Goal: Information Seeking & Learning: Find specific fact

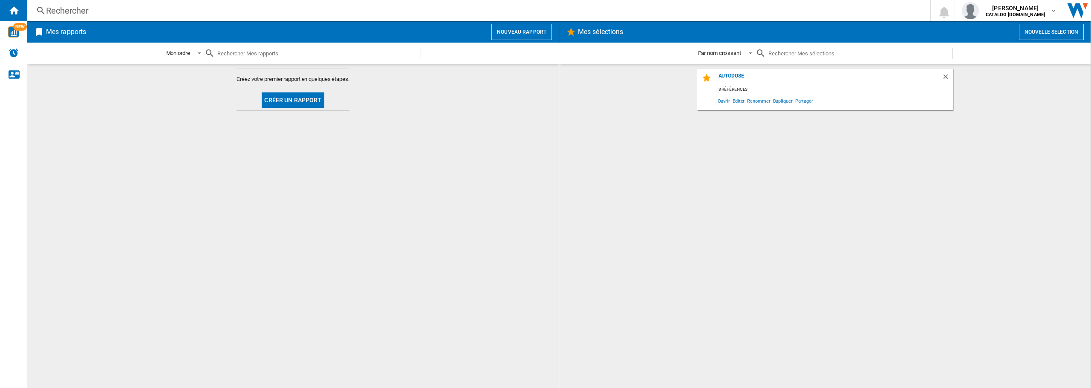
click at [186, 14] on div "Rechercher" at bounding box center [477, 11] width 862 height 12
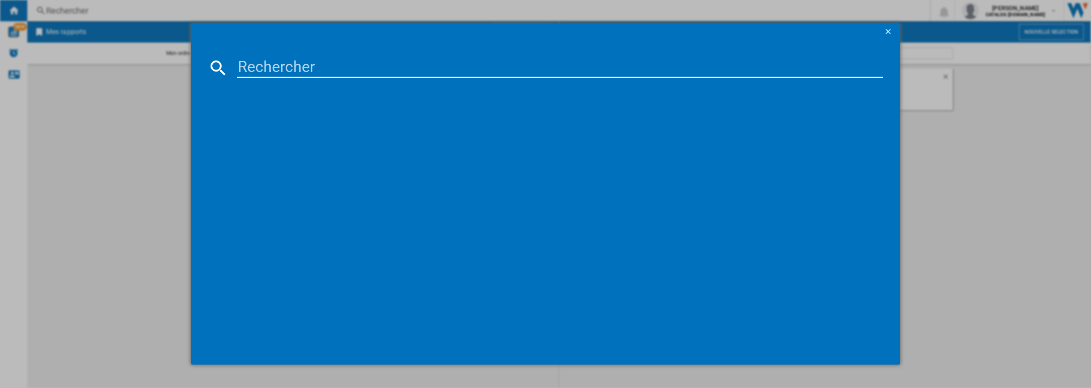
click at [250, 67] on input at bounding box center [560, 68] width 646 height 20
paste input "[PERSON_NAME] FRANCE KCC73443 1 599,99 € 630,00 € 563,08 € 215,22 € 0% 38,22% […"
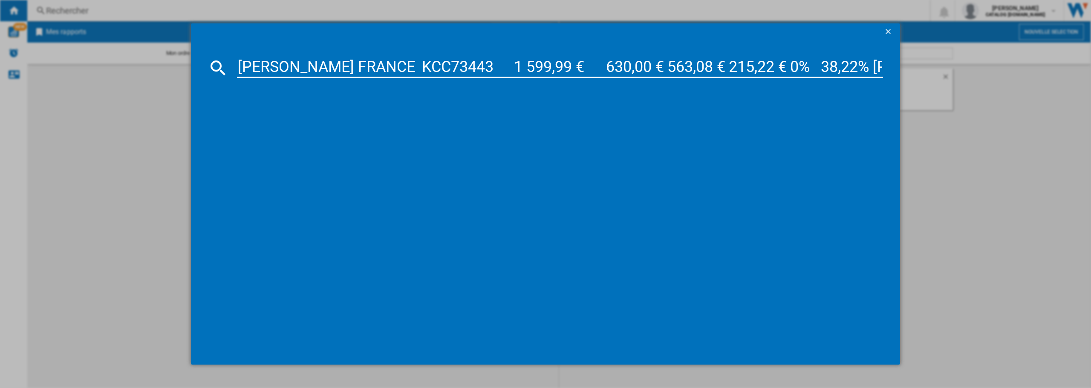
scroll to position [0, 1170]
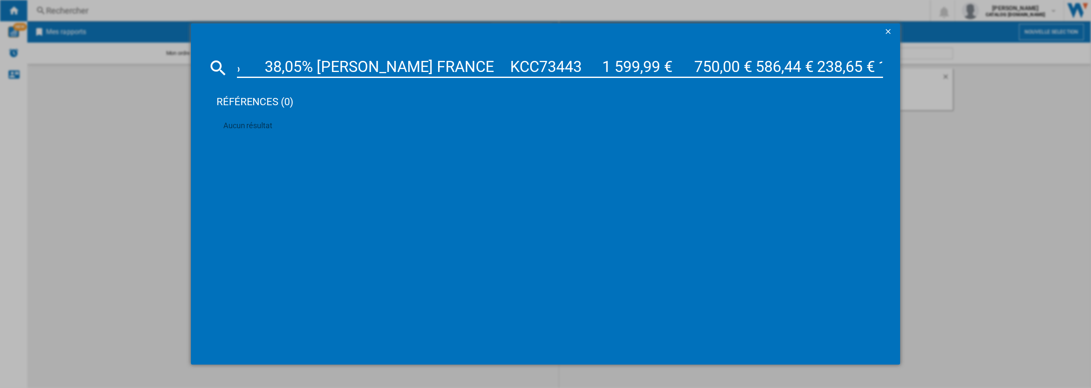
type input "[PERSON_NAME] FRANCE KCC73443 1 599,99 € 630,00 € 563,08 € 215,22 € 0% 38,22% […"
click at [887, 31] on ng-md-icon "getI18NText('BUTTONS.CLOSE_DIALOG')" at bounding box center [889, 32] width 10 height 10
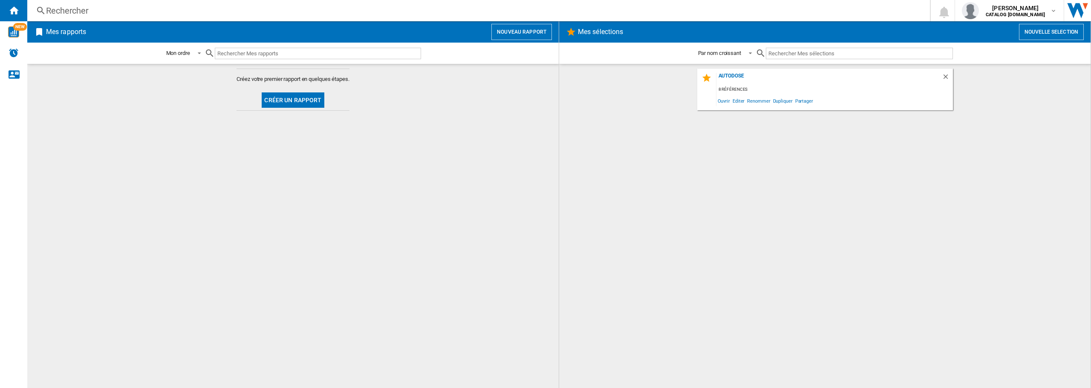
click at [239, 12] on div "Rechercher" at bounding box center [477, 11] width 862 height 12
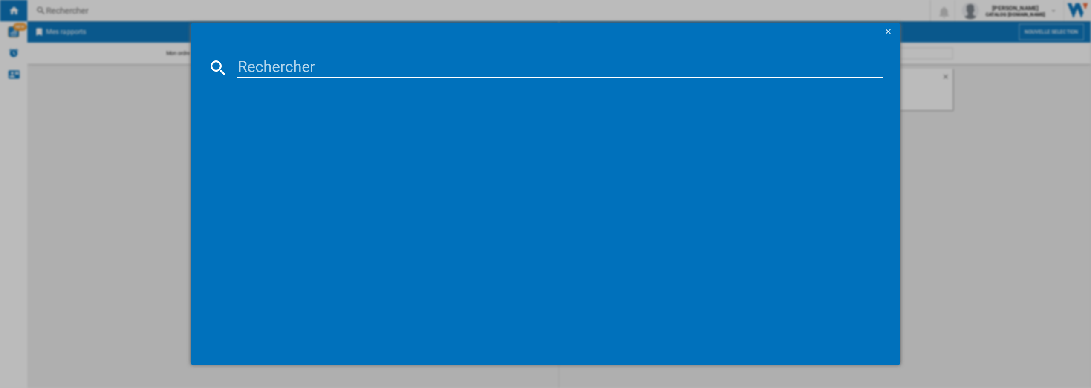
click at [271, 63] on input at bounding box center [560, 68] width 646 height 20
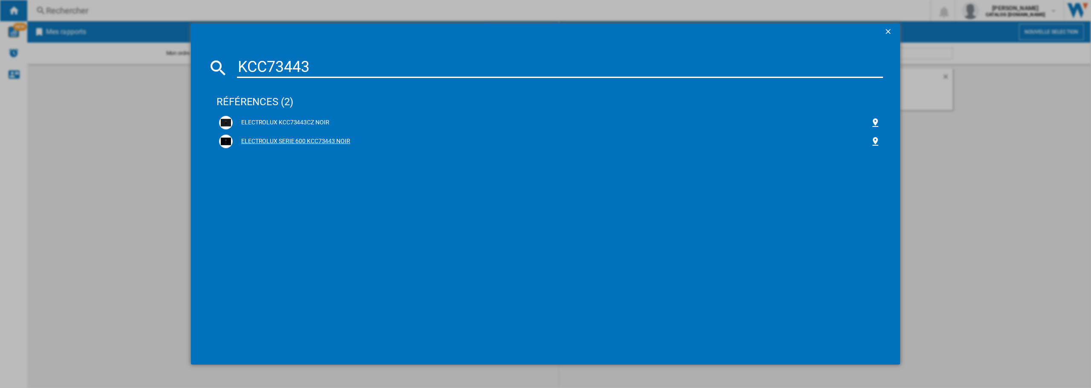
type input "KCC73443"
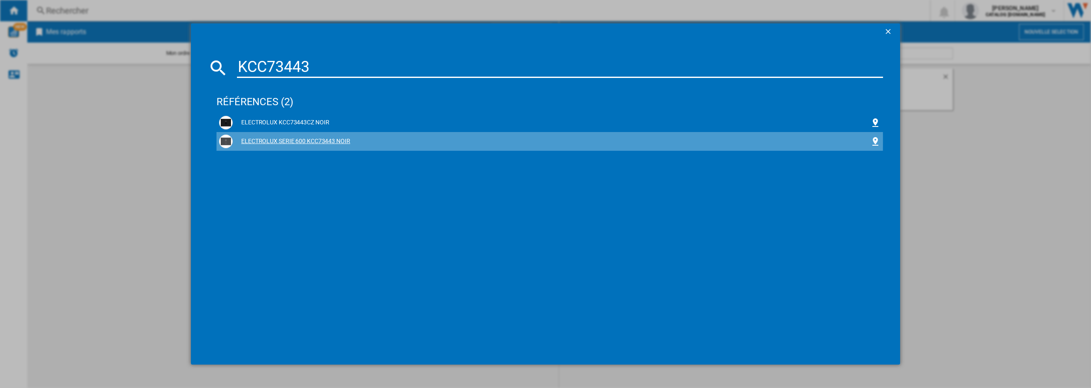
click at [318, 140] on div "ELECTROLUX SERIE 600 KCC73443 NOIR" at bounding box center [552, 141] width 638 height 9
